Goal: Transaction & Acquisition: Purchase product/service

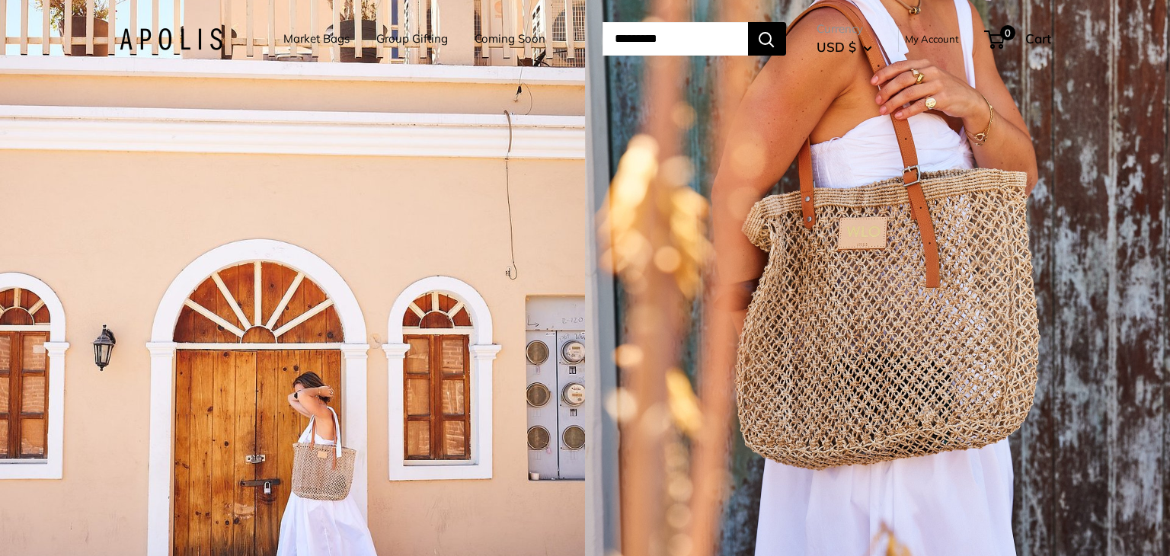
click at [327, 34] on link "Market Bags" at bounding box center [316, 38] width 66 height 21
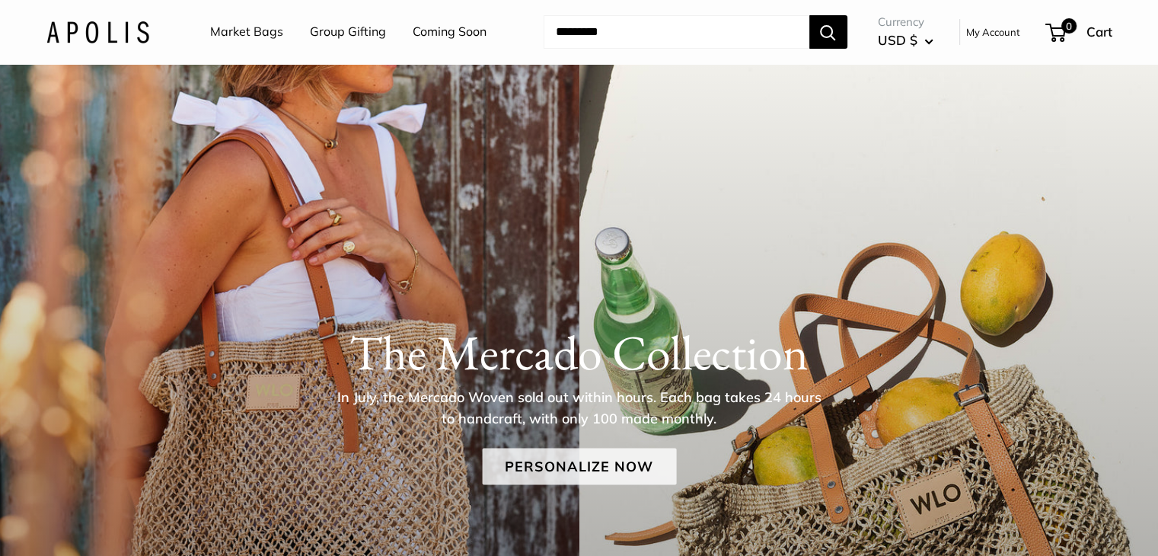
scroll to position [228, 0]
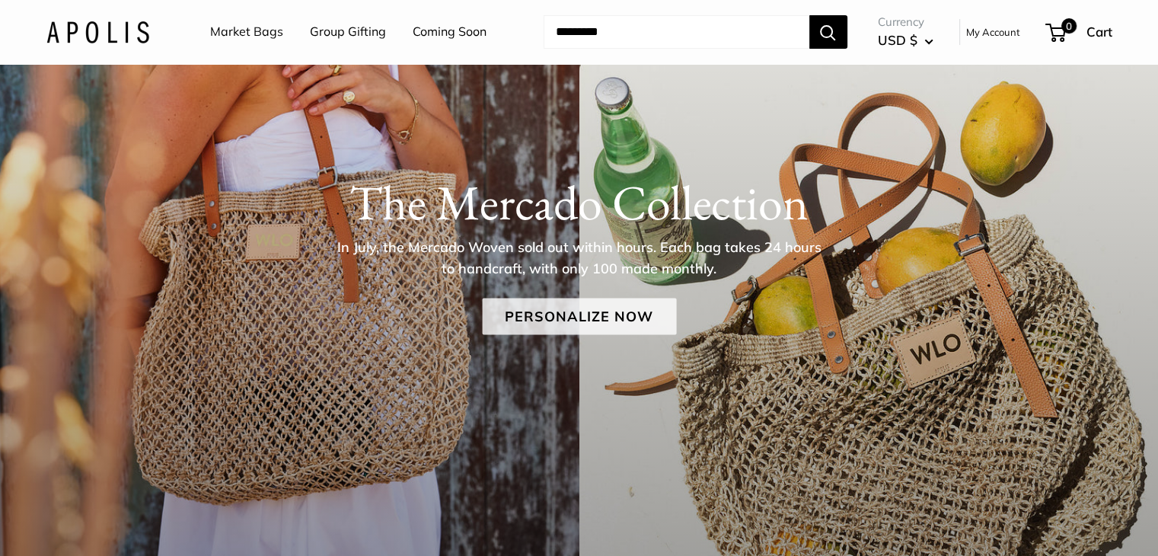
click at [625, 313] on link "Personalize Now" at bounding box center [579, 316] width 194 height 37
